Goal: Transaction & Acquisition: Purchase product/service

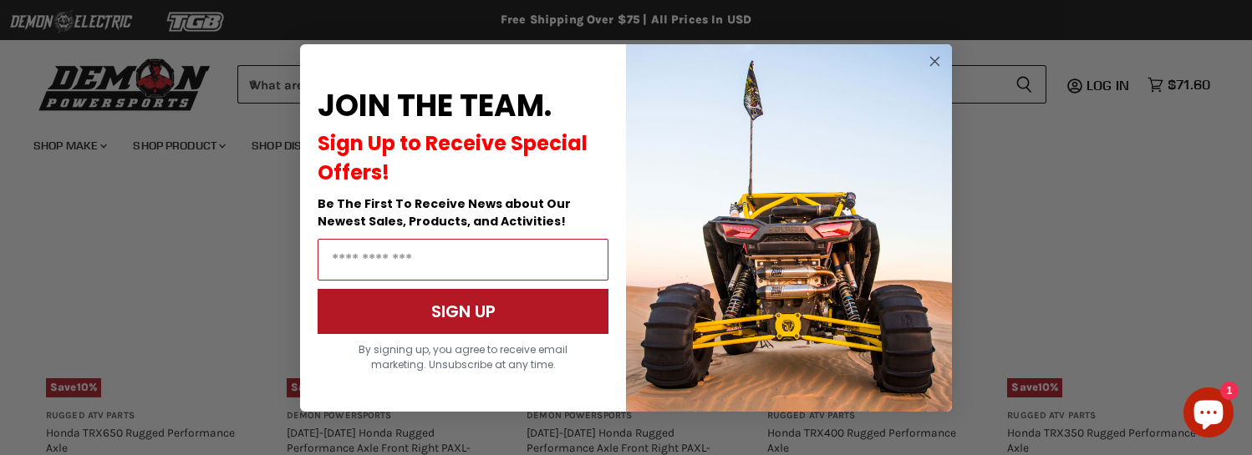
scroll to position [1284, 0]
